Goal: Task Accomplishment & Management: Complete application form

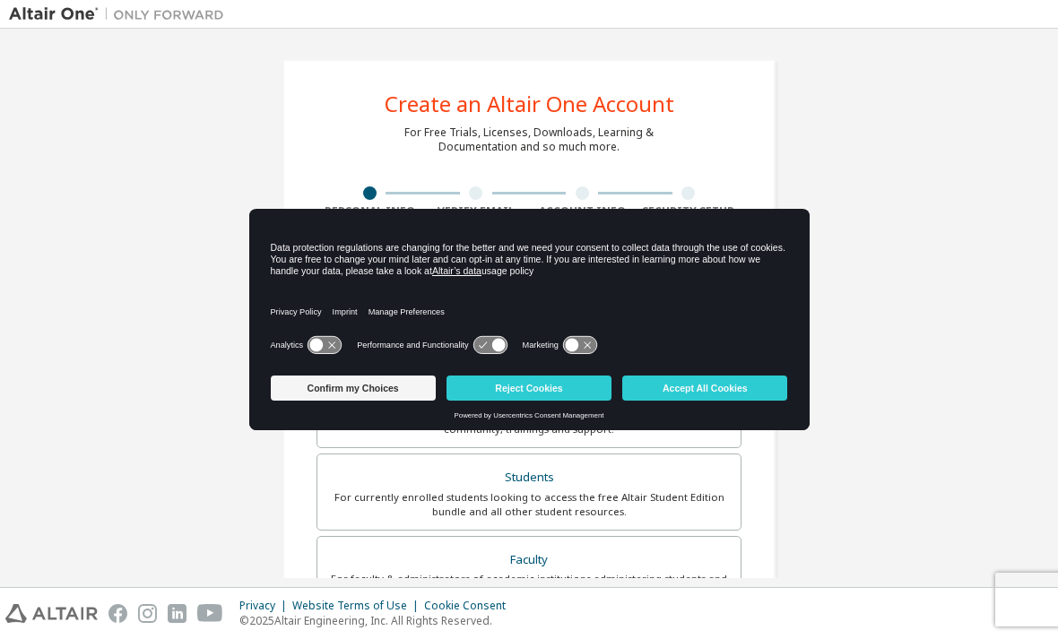
click at [865, 169] on div "Create an Altair One Account For Free Trials, Licenses, Downloads, Learning & D…" at bounding box center [529, 513] width 1040 height 950
click at [731, 392] on button "Accept All Cookies" at bounding box center [704, 388] width 165 height 25
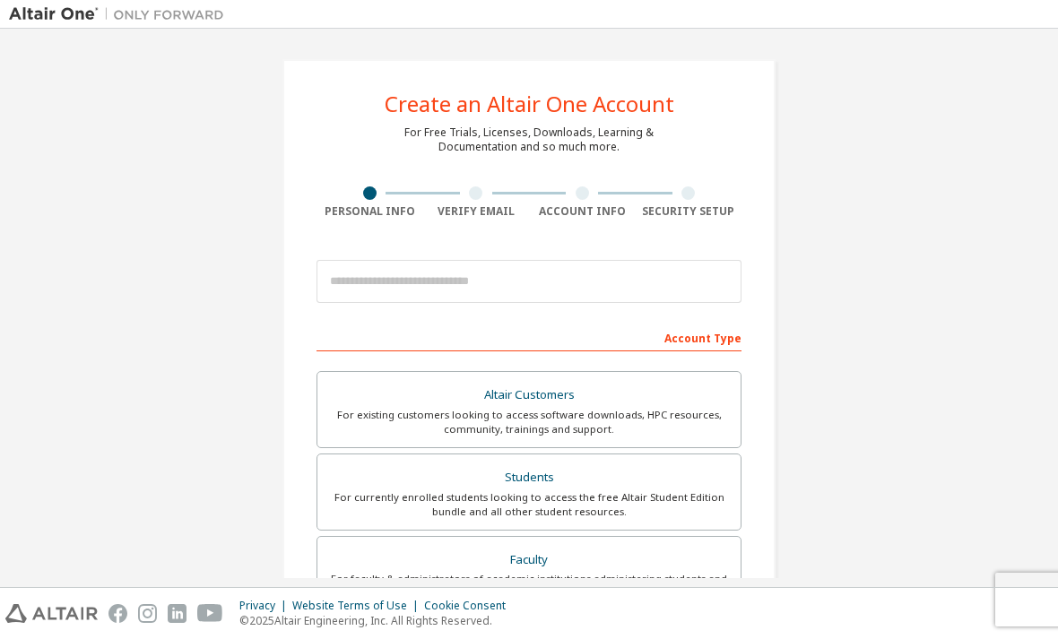
click at [678, 491] on div "For currently enrolled students looking to access the free Altair Student Editi…" at bounding box center [529, 505] width 402 height 29
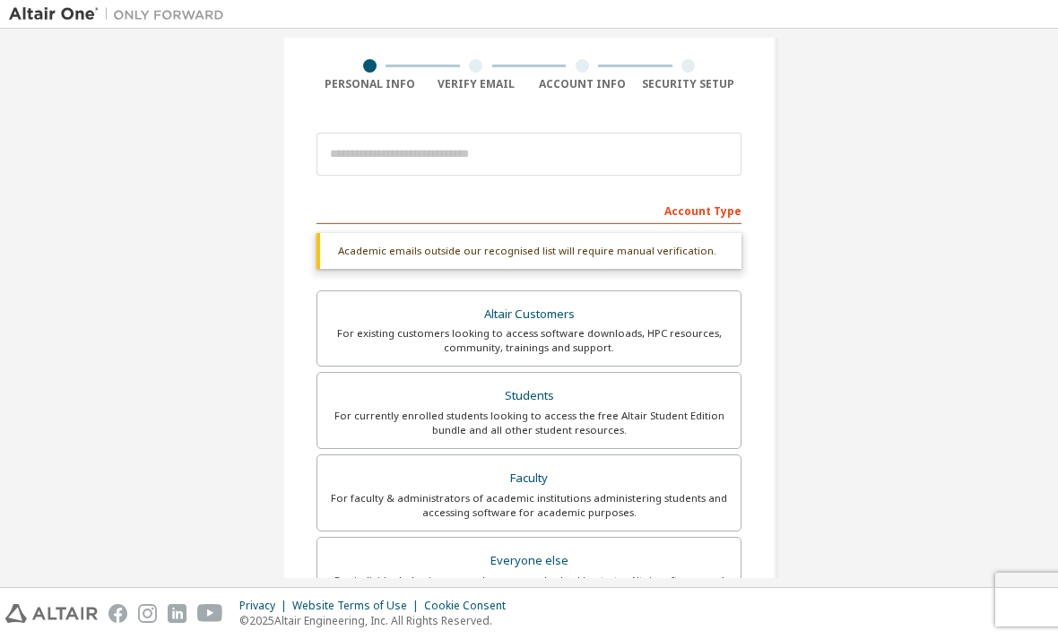
scroll to position [129, 0]
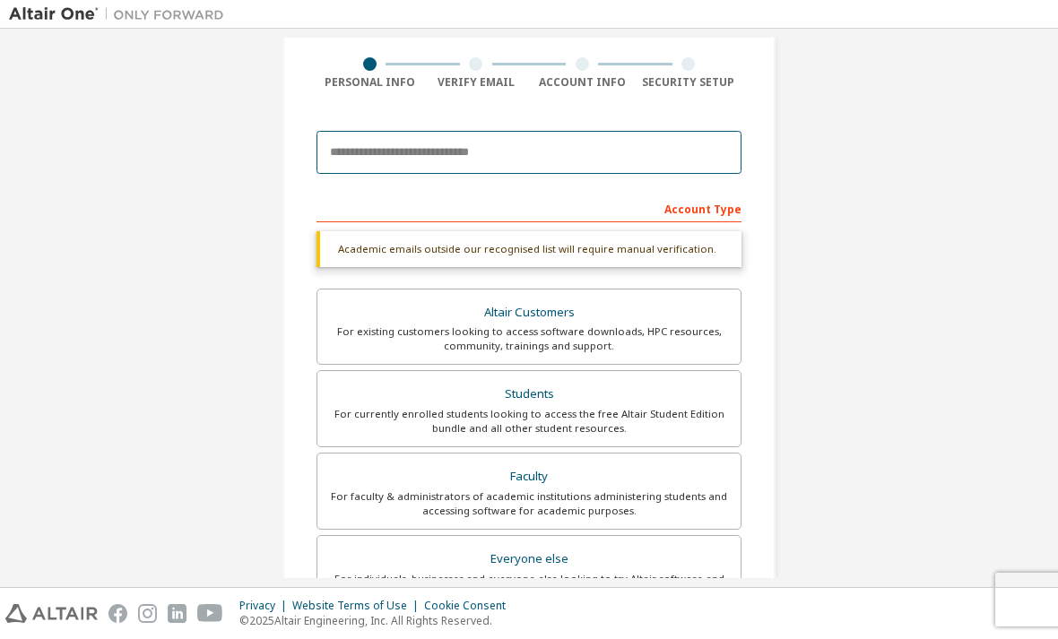
click at [647, 151] on input "email" at bounding box center [529, 152] width 425 height 43
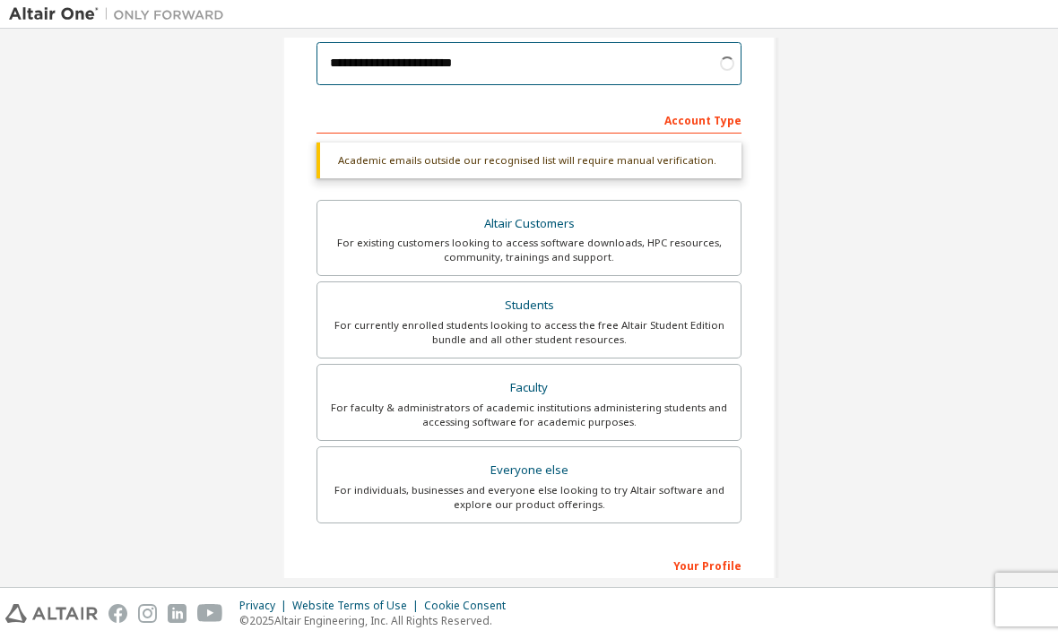
scroll to position [214, 0]
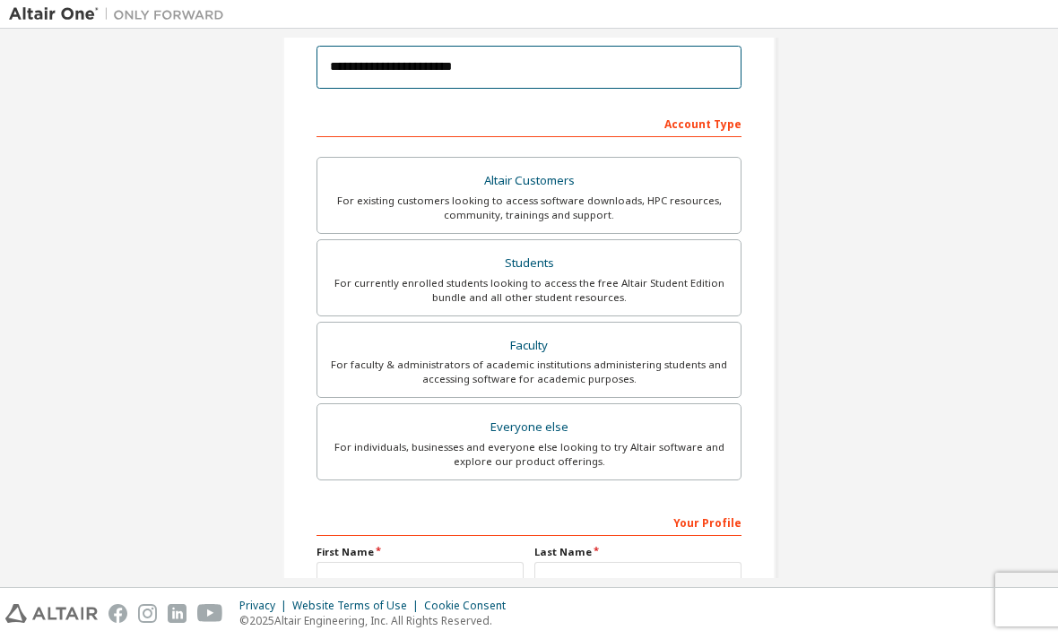
type input "**********"
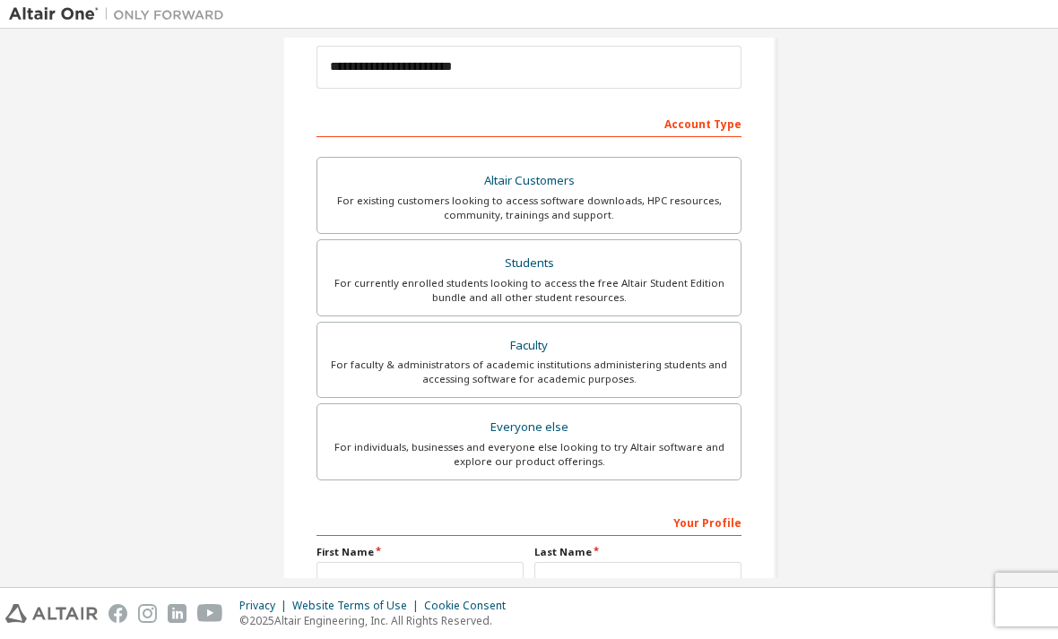
click at [1004, 143] on div "**********" at bounding box center [529, 298] width 1040 height 950
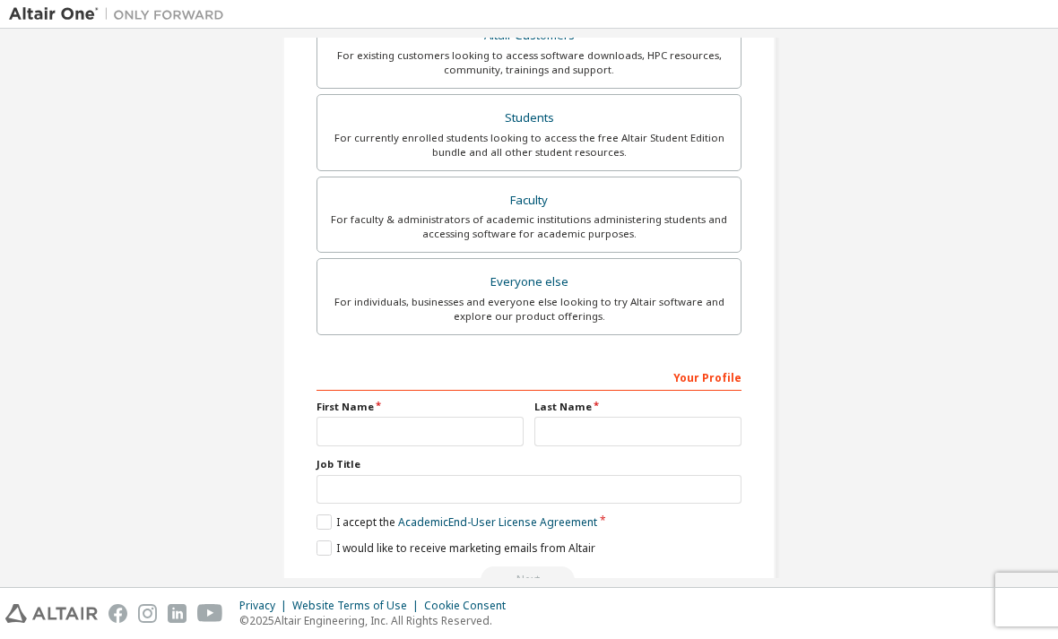
scroll to position [359, 0]
click at [330, 420] on input "text" at bounding box center [420, 433] width 207 height 30
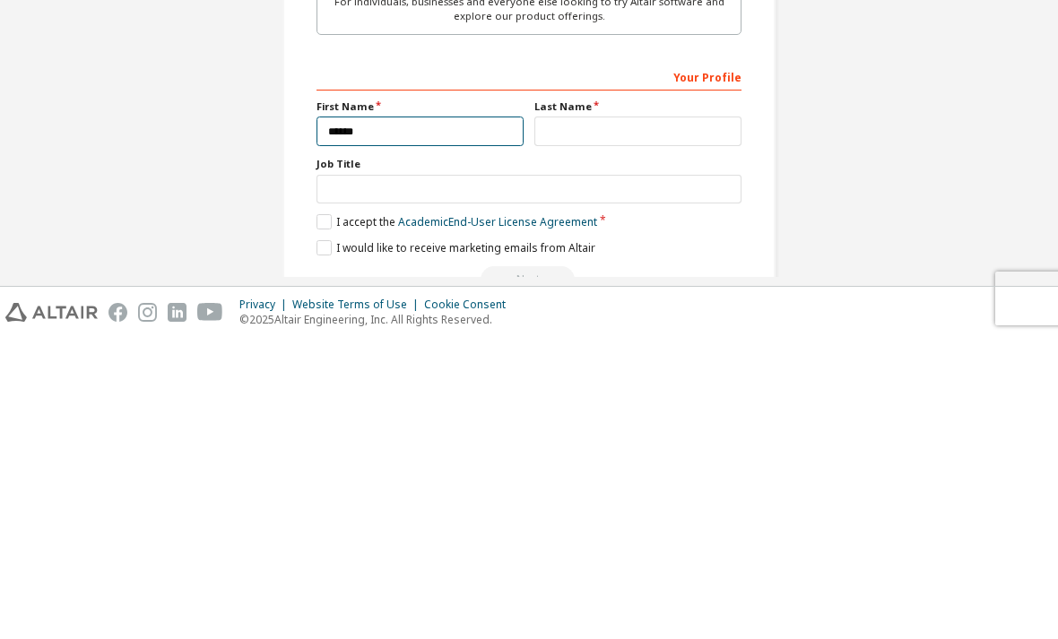
type input "******"
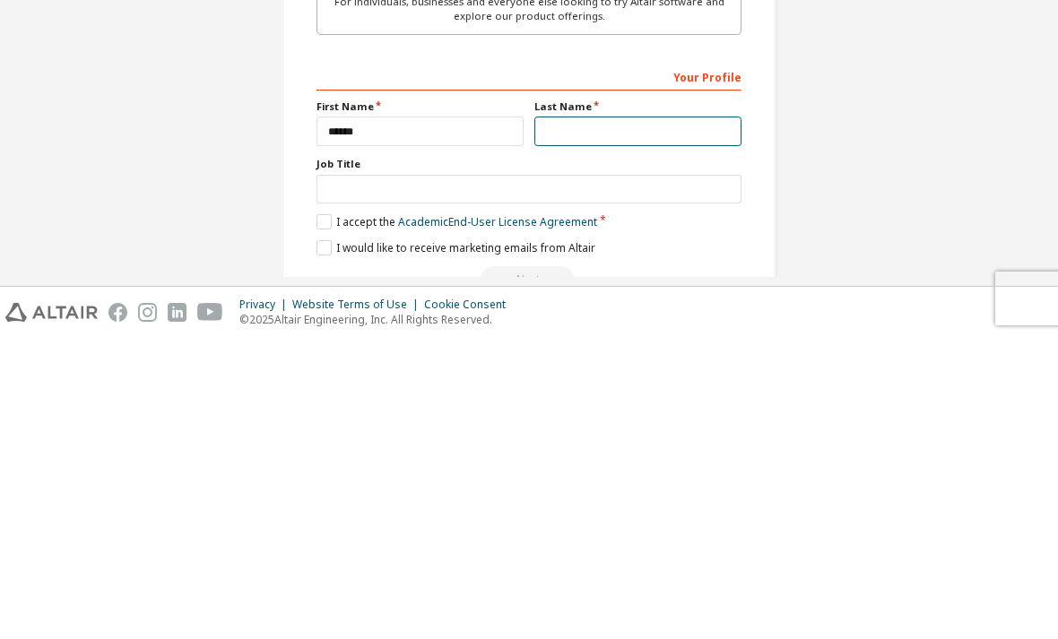
click at [649, 418] on input "text" at bounding box center [638, 433] width 207 height 30
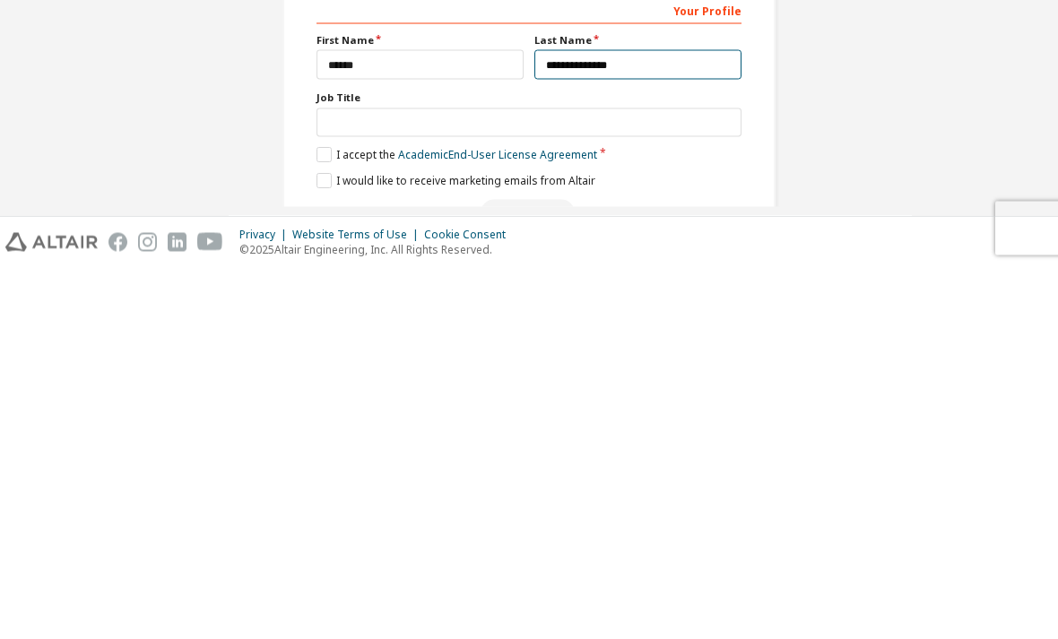
scroll to position [11, 0]
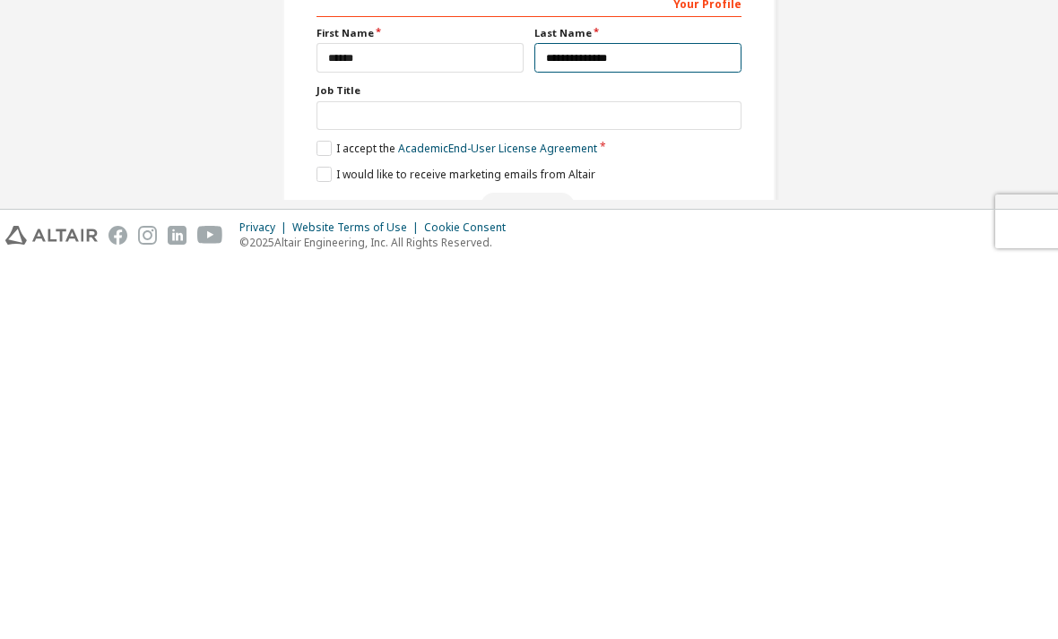
type input "**********"
click at [327, 519] on label "I accept the Academic End-User License Agreement" at bounding box center [457, 526] width 281 height 15
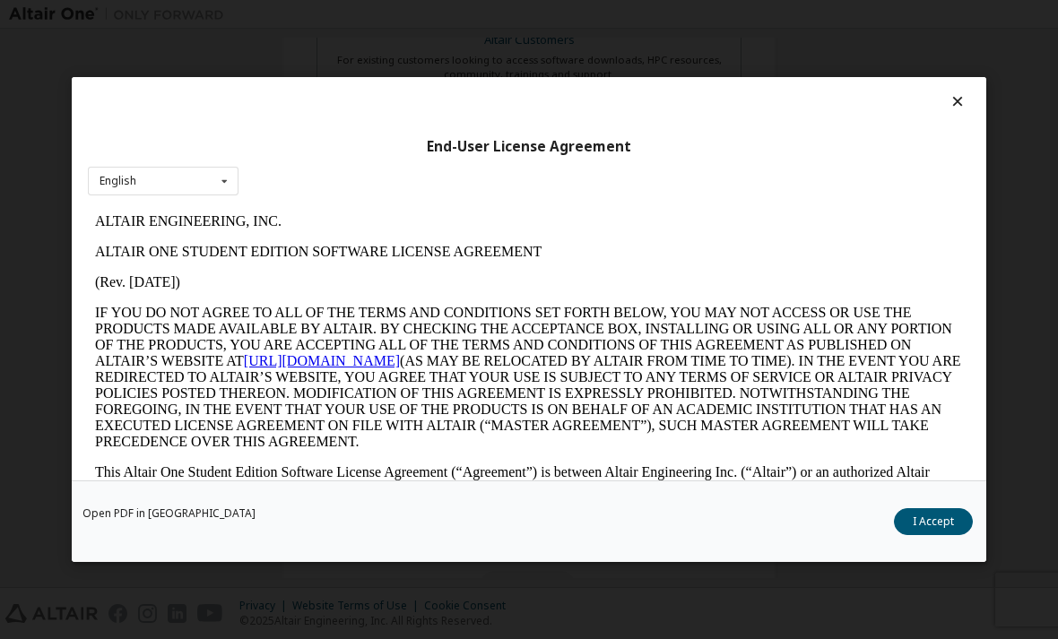
scroll to position [0, 0]
click at [144, 168] on div "English English" at bounding box center [163, 181] width 151 height 30
click at [126, 202] on span "English" at bounding box center [121, 209] width 41 height 15
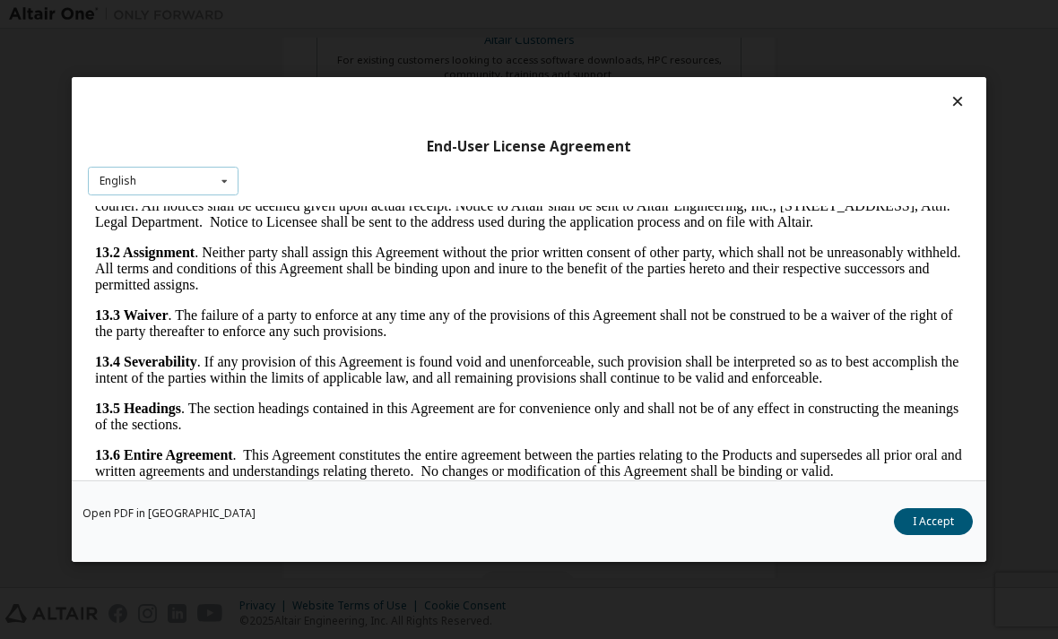
scroll to position [3315, 0]
click at [938, 535] on button "I Accept" at bounding box center [933, 522] width 79 height 27
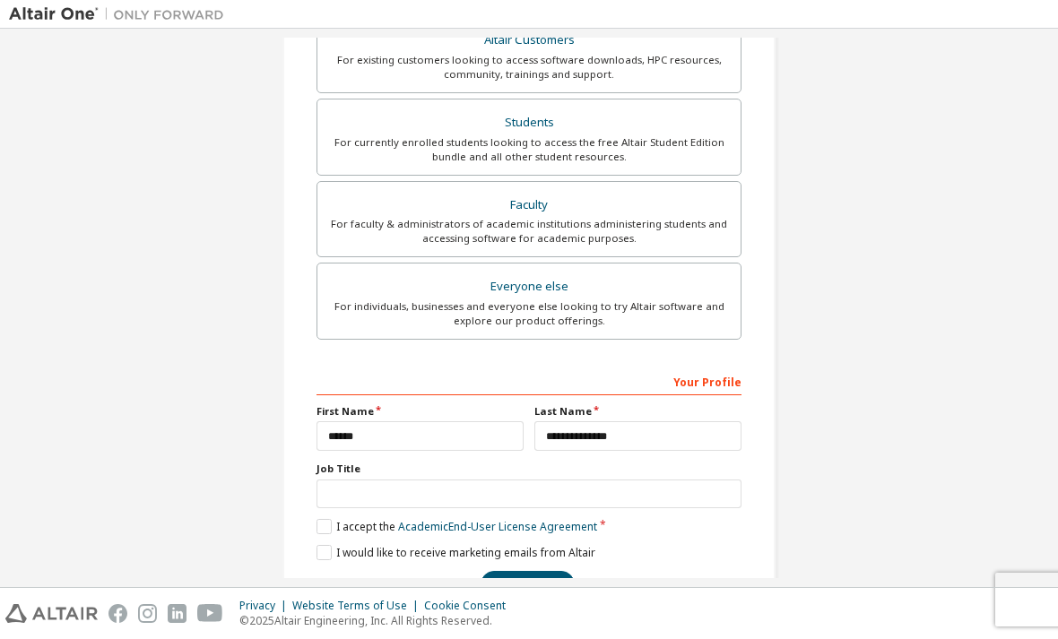
click at [556, 571] on button "Next" at bounding box center [528, 584] width 94 height 27
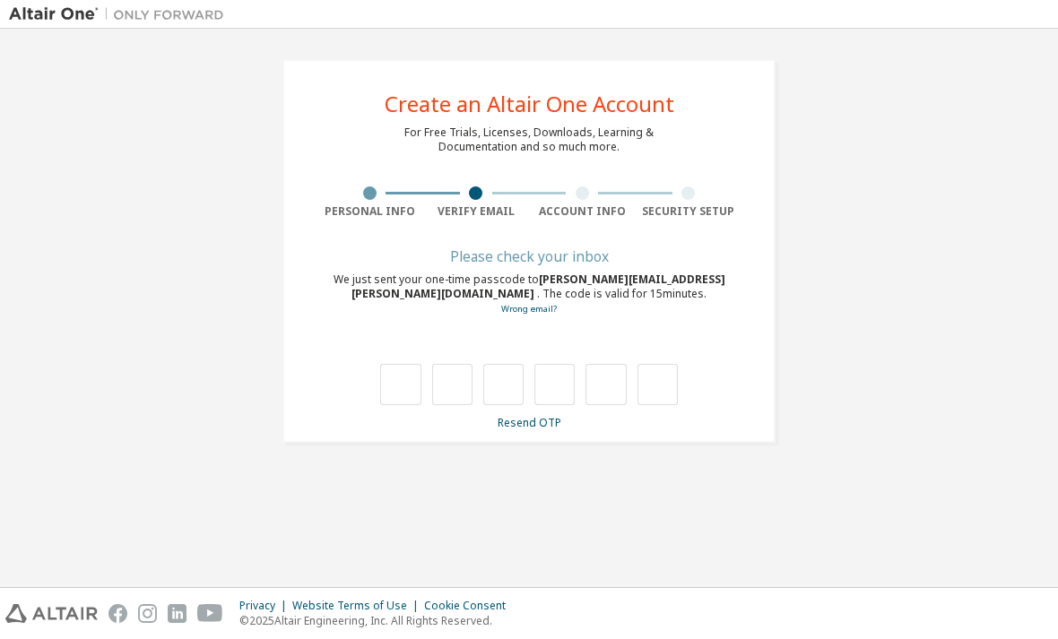
scroll to position [0, 0]
click at [415, 364] on input "text" at bounding box center [400, 384] width 40 height 41
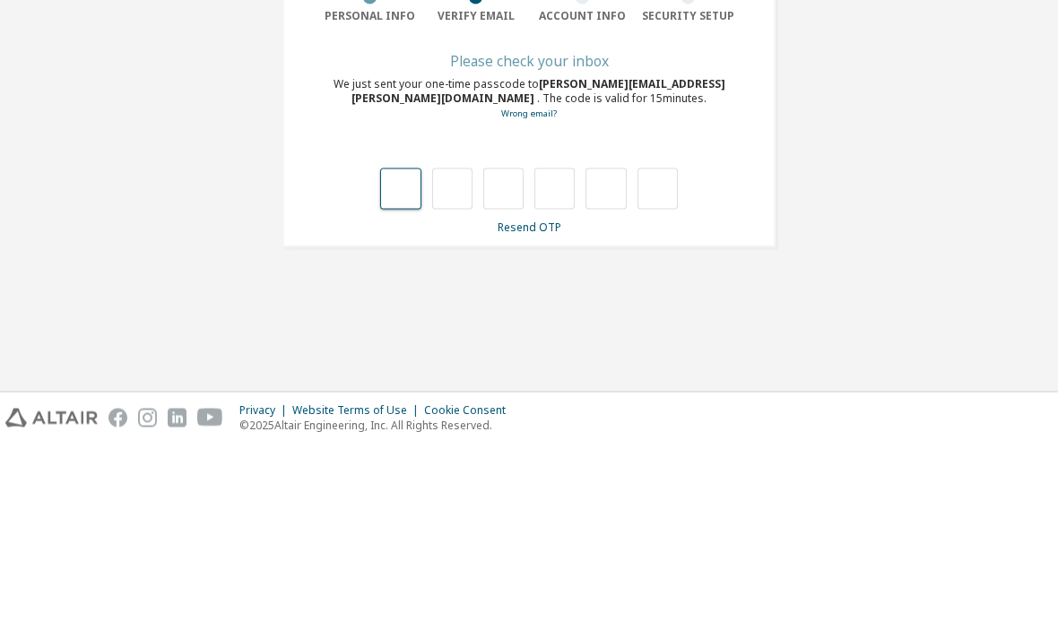
type input "*"
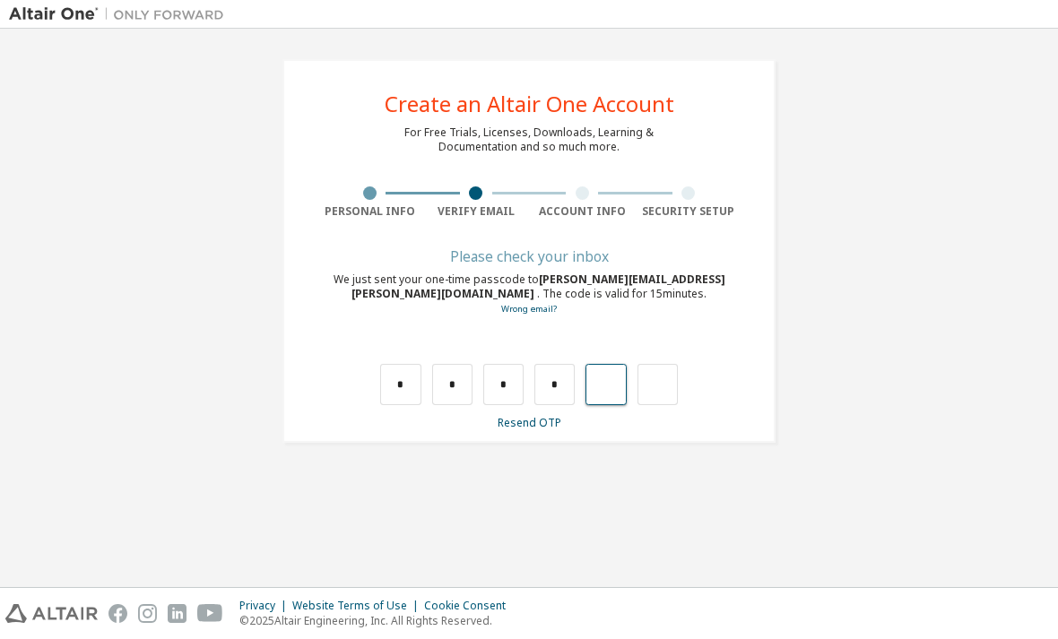
click at [608, 364] on input "text" at bounding box center [606, 384] width 40 height 41
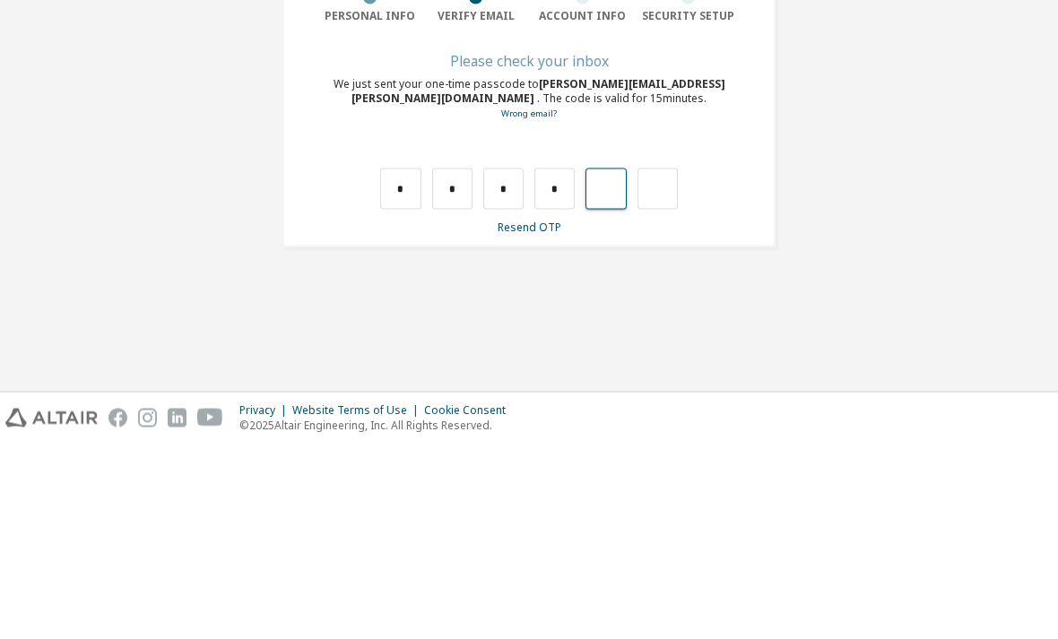
type input "*"
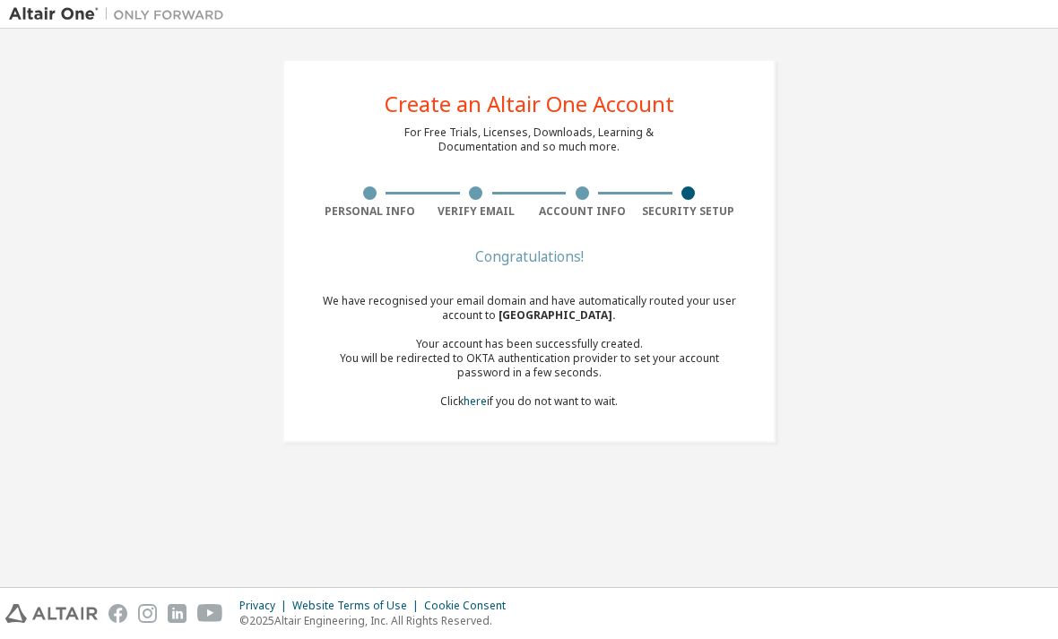
click at [13, 348] on div "Create an Altair One Account For Free Trials, Licenses, Downloads, Learning & D…" at bounding box center [529, 251] width 1040 height 427
